Goal: Transaction & Acquisition: Purchase product/service

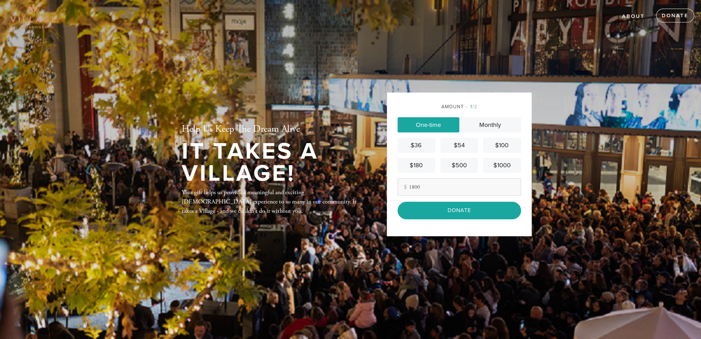
type input "1800"
click at [428, 227] on div "Amount 1 /2 One-time Monthly $36 $54 $100 $180 $500 $1000 Other Amount 1800 Con…" at bounding box center [459, 163] width 145 height 143
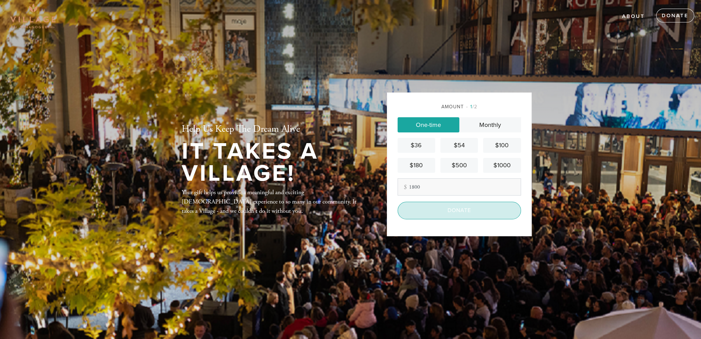
click at [437, 212] on input "Donate" at bounding box center [458, 210] width 123 height 17
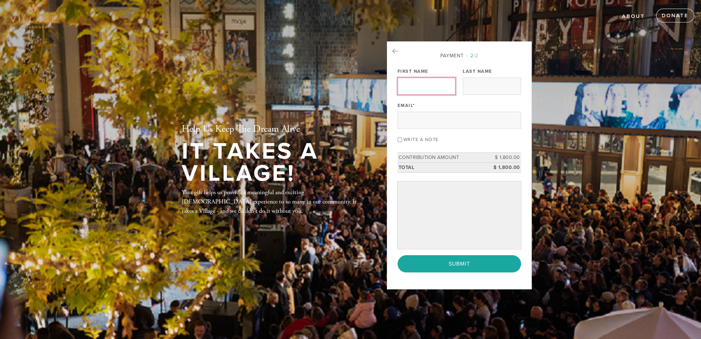
click at [416, 86] on input "First Name" at bounding box center [426, 86] width 58 height 17
type input "Jonathan"
type input "Black"
type input "jonathan@blckcap.com"
click at [397, 137] on input "Write a note" at bounding box center [399, 139] width 4 height 4
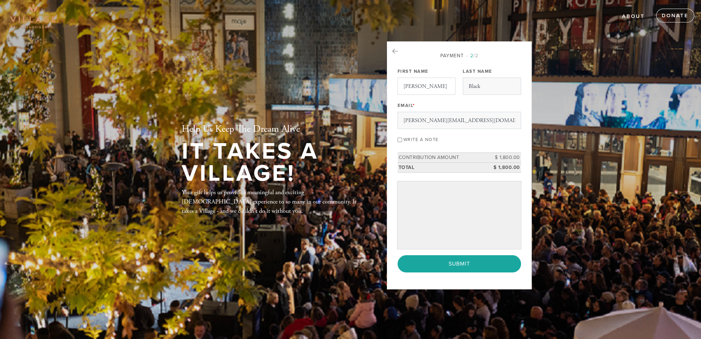
checkbox input "true"
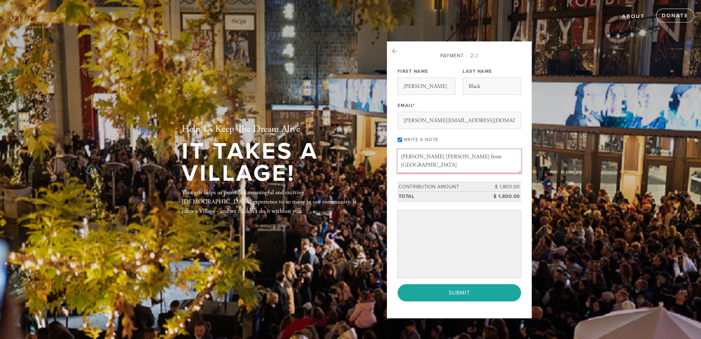
type textarea "Shana Tova from BLCK CAPITAL"
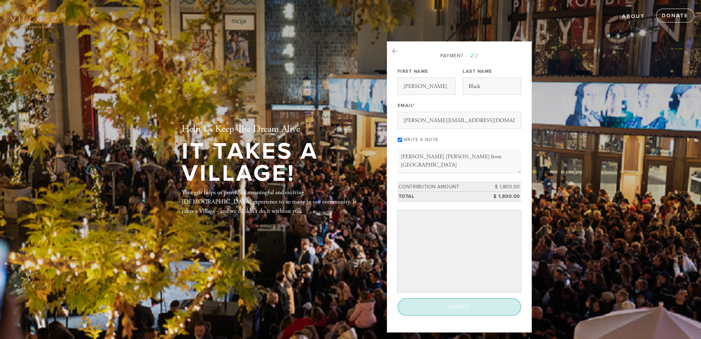
click at [465, 307] on input "Submit" at bounding box center [458, 306] width 123 height 17
click at [460, 308] on div "< Previous Page Submit" at bounding box center [458, 306] width 123 height 17
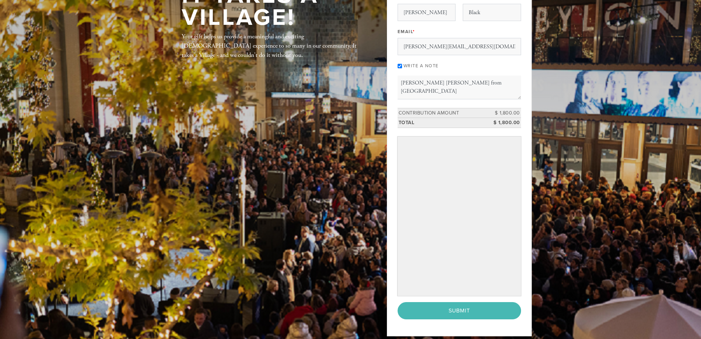
scroll to position [103, 0]
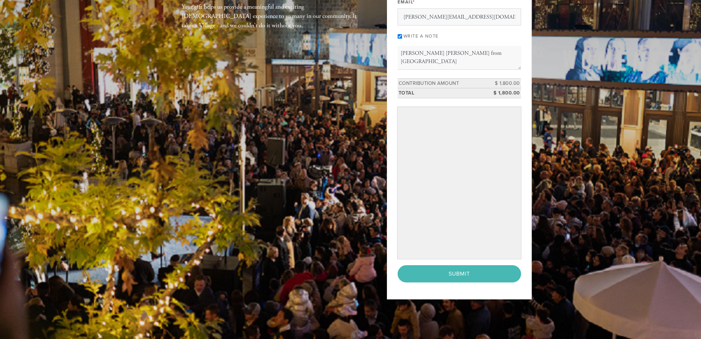
click at [471, 271] on div "< Previous Page Submit" at bounding box center [458, 273] width 123 height 17
drag, startPoint x: 440, startPoint y: 289, endPoint x: 451, endPoint y: 269, distance: 22.7
click at [440, 288] on div "Payment 2 /2 Payment Processor Pay Later Credit Card First Name Jonathan Last N…" at bounding box center [459, 118] width 145 height 361
click at [453, 267] on div "< Previous Page Submit" at bounding box center [458, 273] width 123 height 17
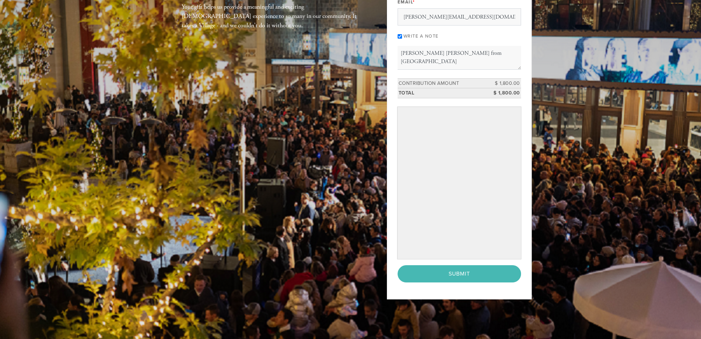
click at [453, 267] on div "< Previous Page Submit" at bounding box center [458, 273] width 123 height 17
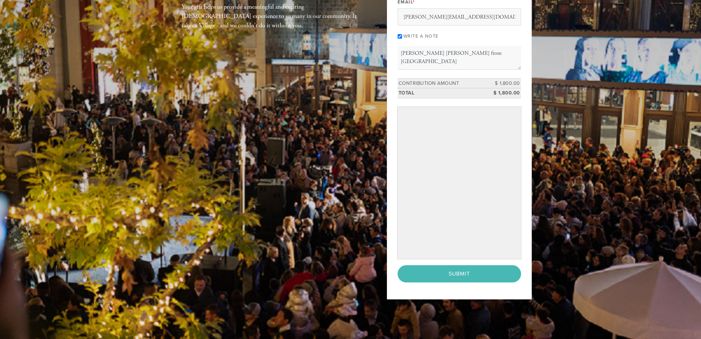
click at [453, 267] on div "< Previous Page Submit" at bounding box center [458, 273] width 123 height 17
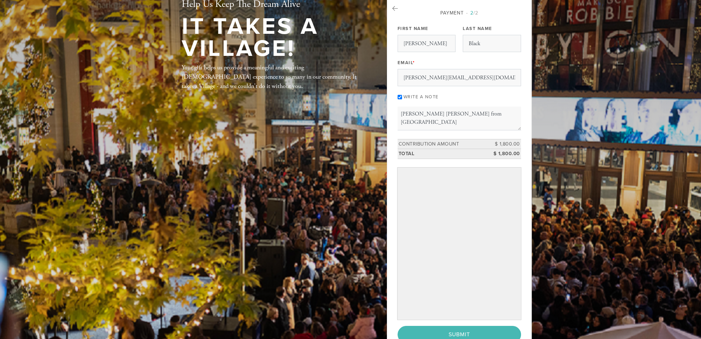
scroll to position [0, 0]
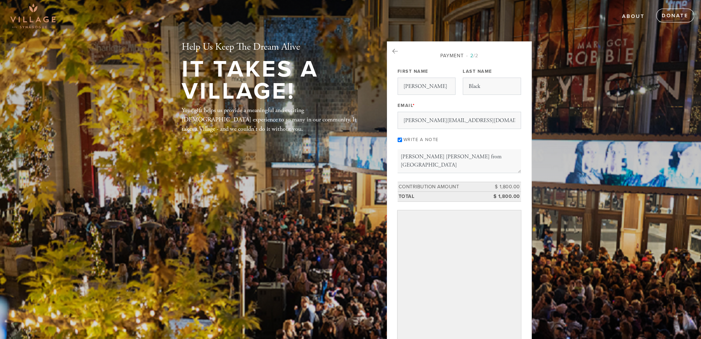
click at [534, 140] on aside "Payment 2 /2 Payment Processor Pay Later Credit Card First Name Jonathan Last N…" at bounding box center [458, 226] width 155 height 371
